Goal: Communication & Community: Ask a question

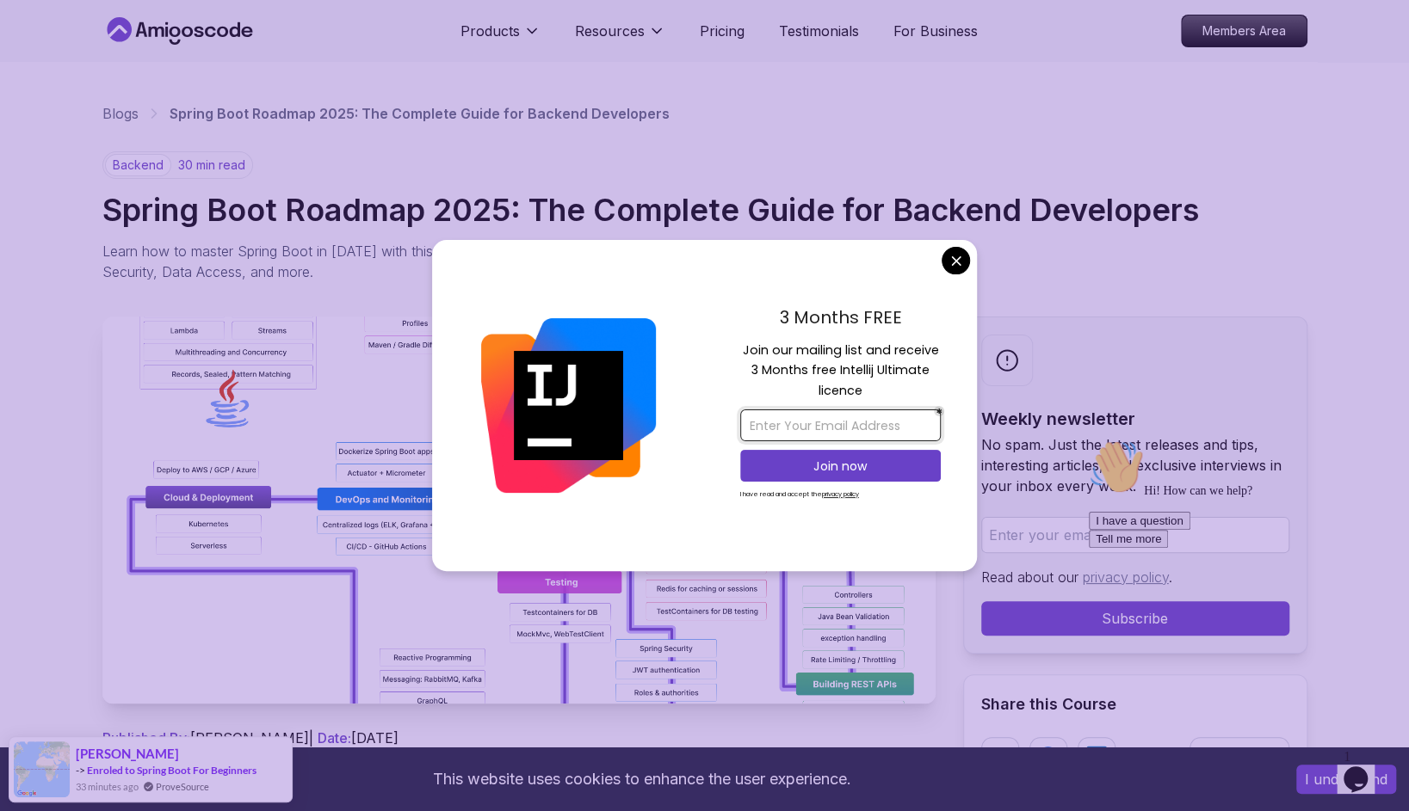
click at [849, 428] on input "email" at bounding box center [840, 426] width 200 height 32
type input "[EMAIL_ADDRESS][DOMAIN_NAME]"
click at [855, 469] on p "Join now" at bounding box center [840, 466] width 163 height 17
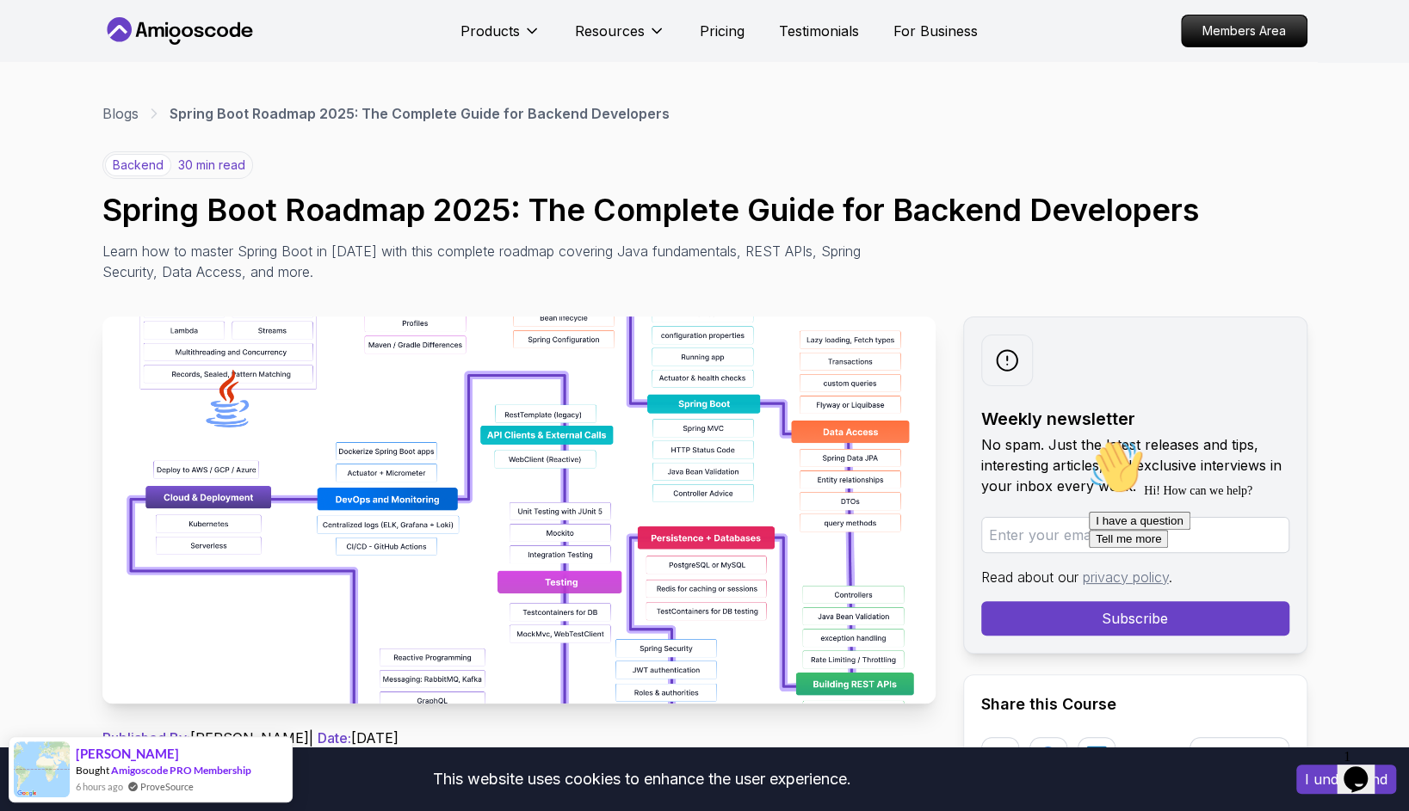
click at [1364, 767] on icon "$i18n('chat', 'chat_widget')" at bounding box center [1355, 780] width 24 height 26
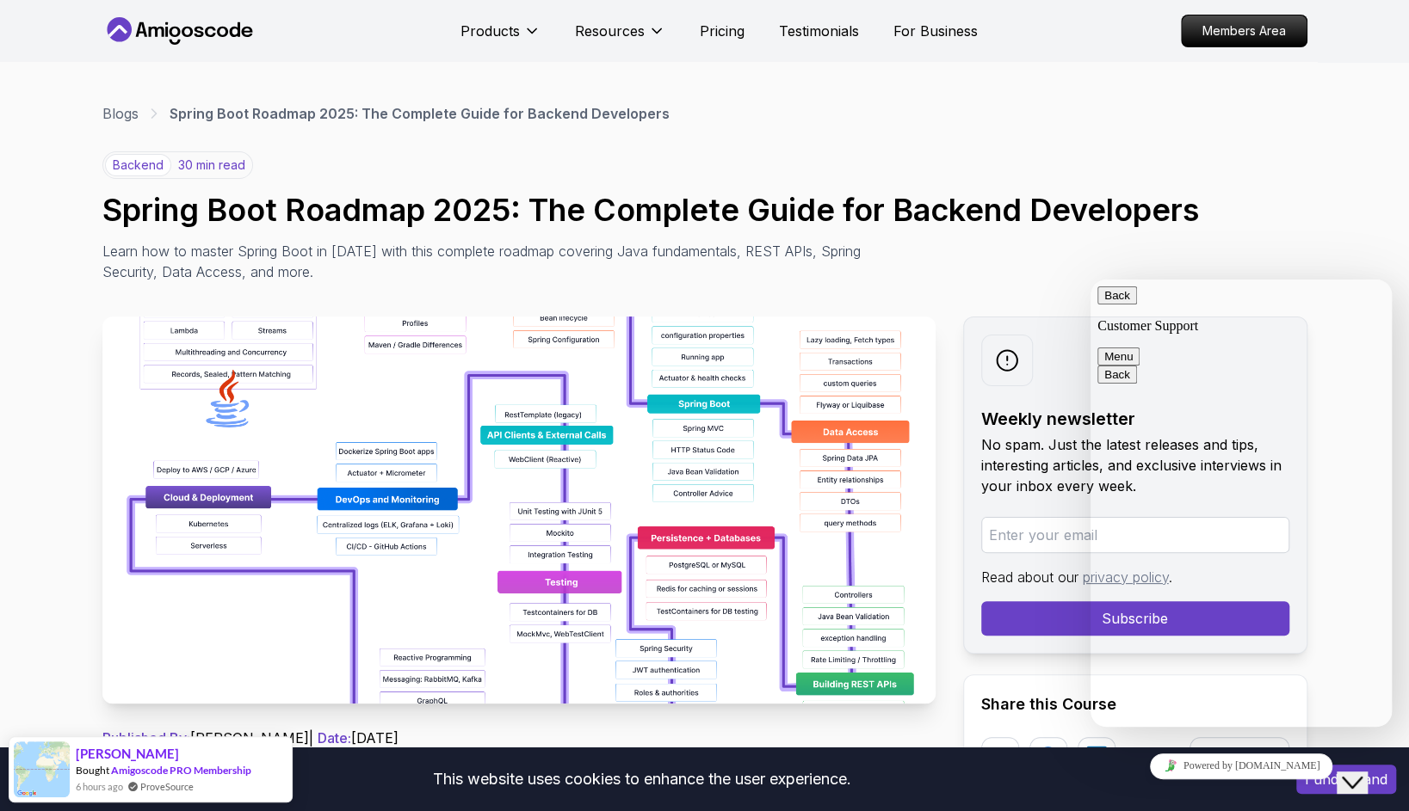
click at [1362, 773] on icon "Close Chat This icon closes the chat window." at bounding box center [1351, 783] width 21 height 21
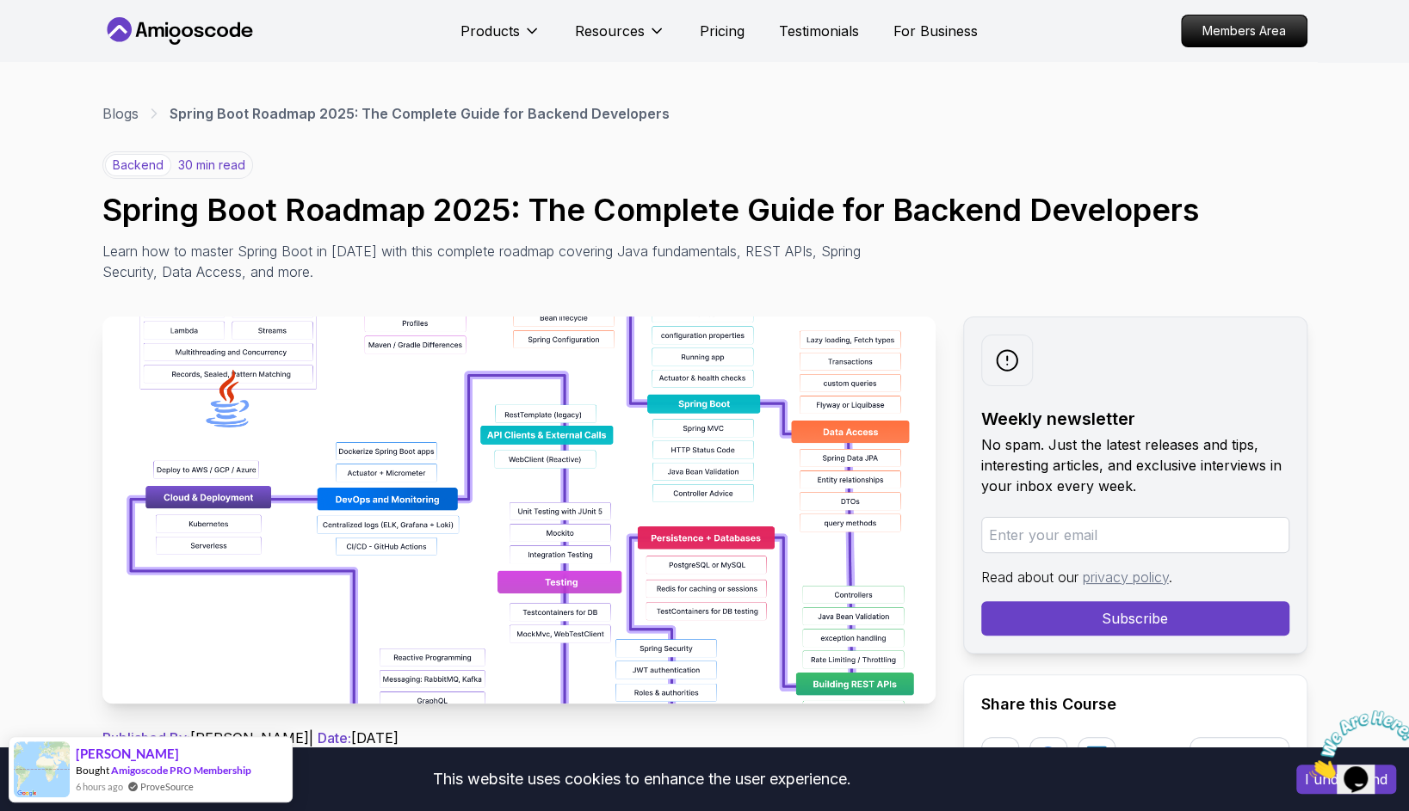
click at [1364, 766] on img at bounding box center [1362, 745] width 107 height 68
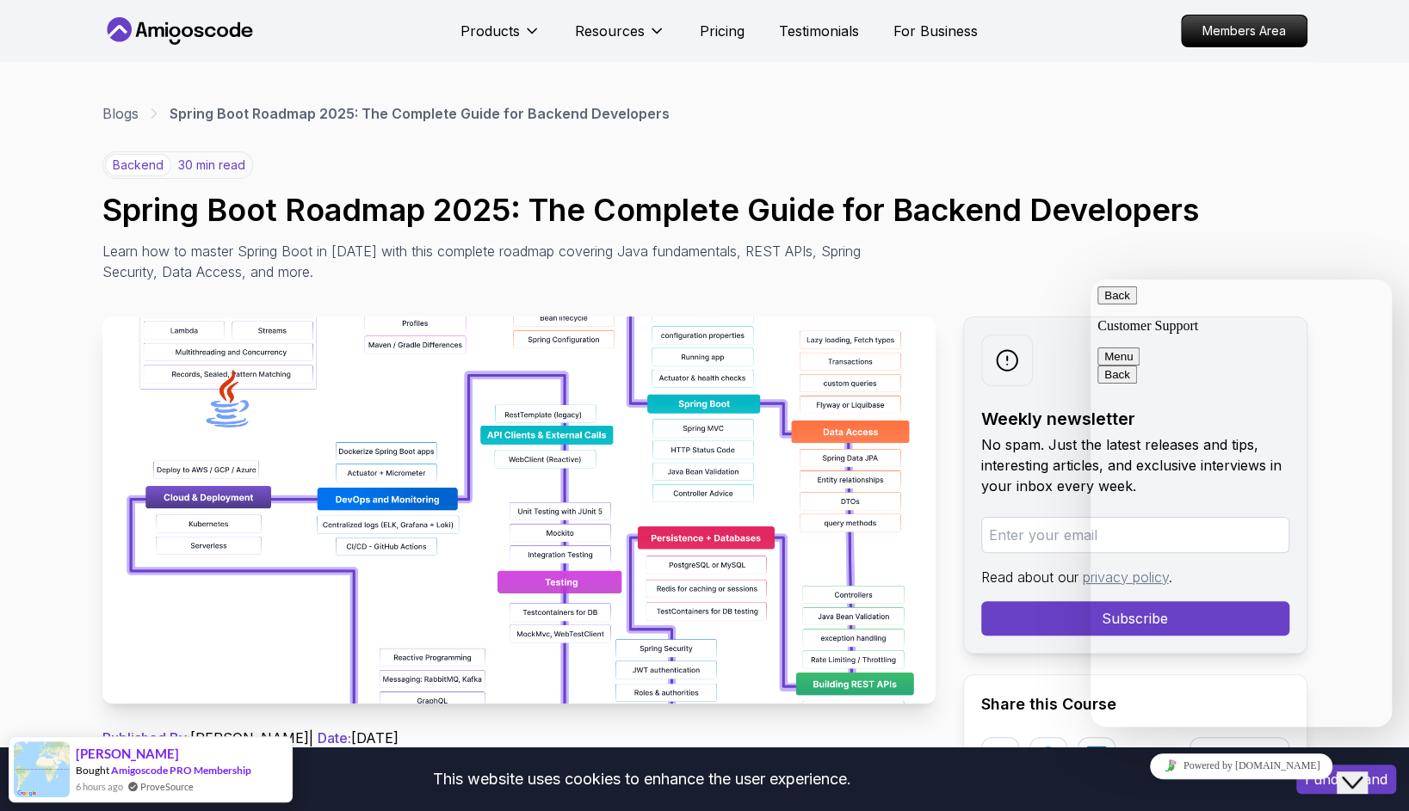
click at [1090, 280] on div "Rate this chat Insert emoji" at bounding box center [1090, 280] width 0 height 0
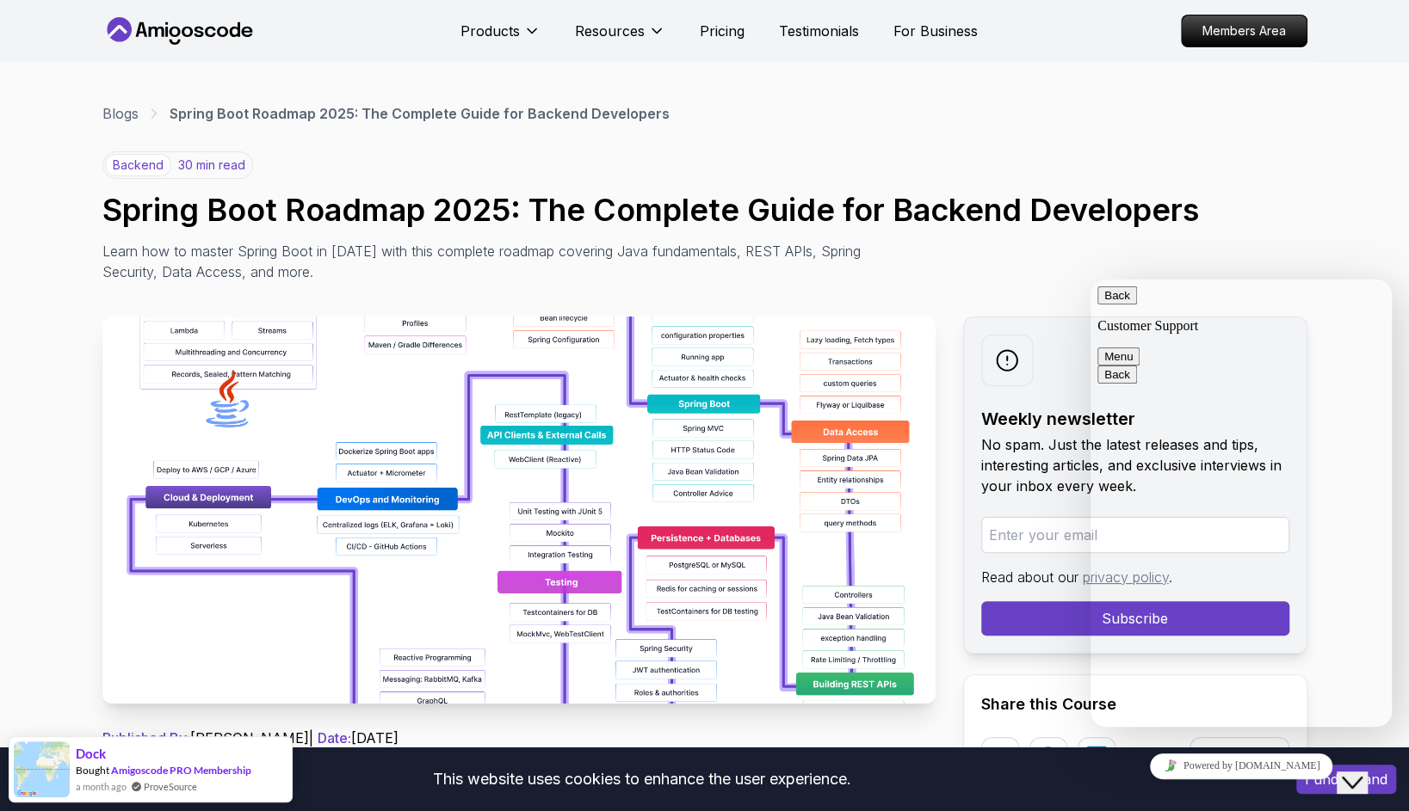
type textarea "do you use gen ai"
